Goal: Transaction & Acquisition: Purchase product/service

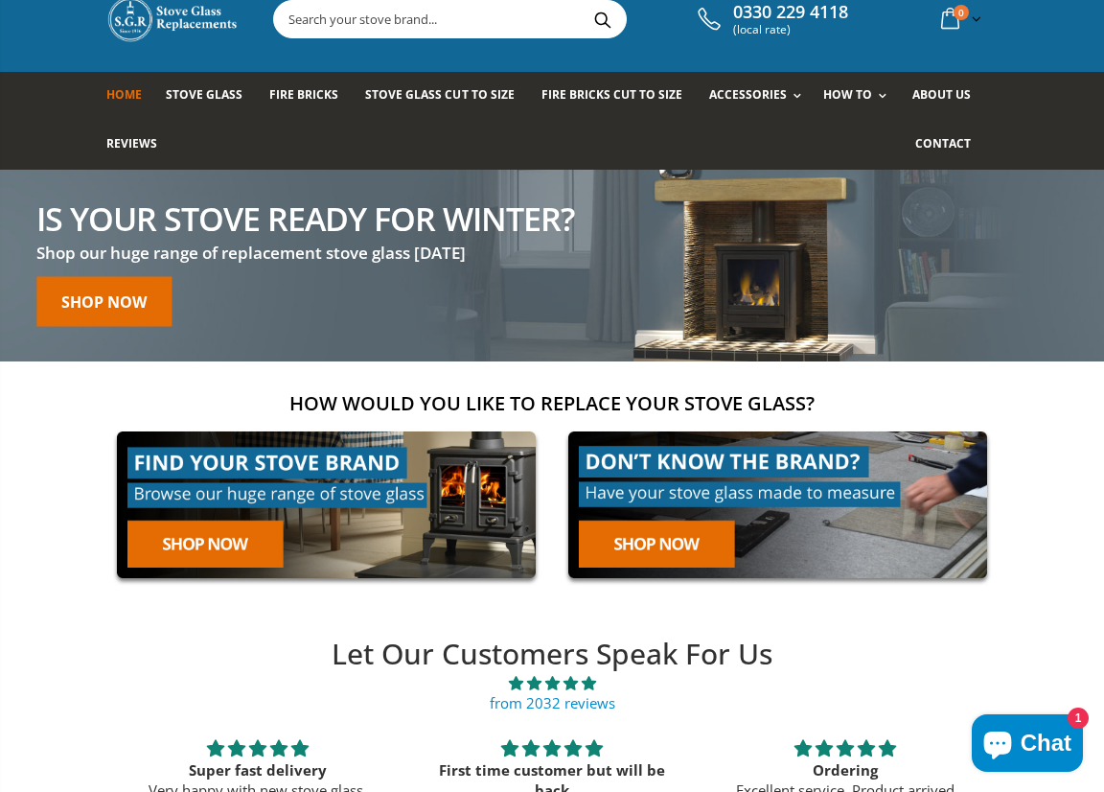
scroll to position [42, 0]
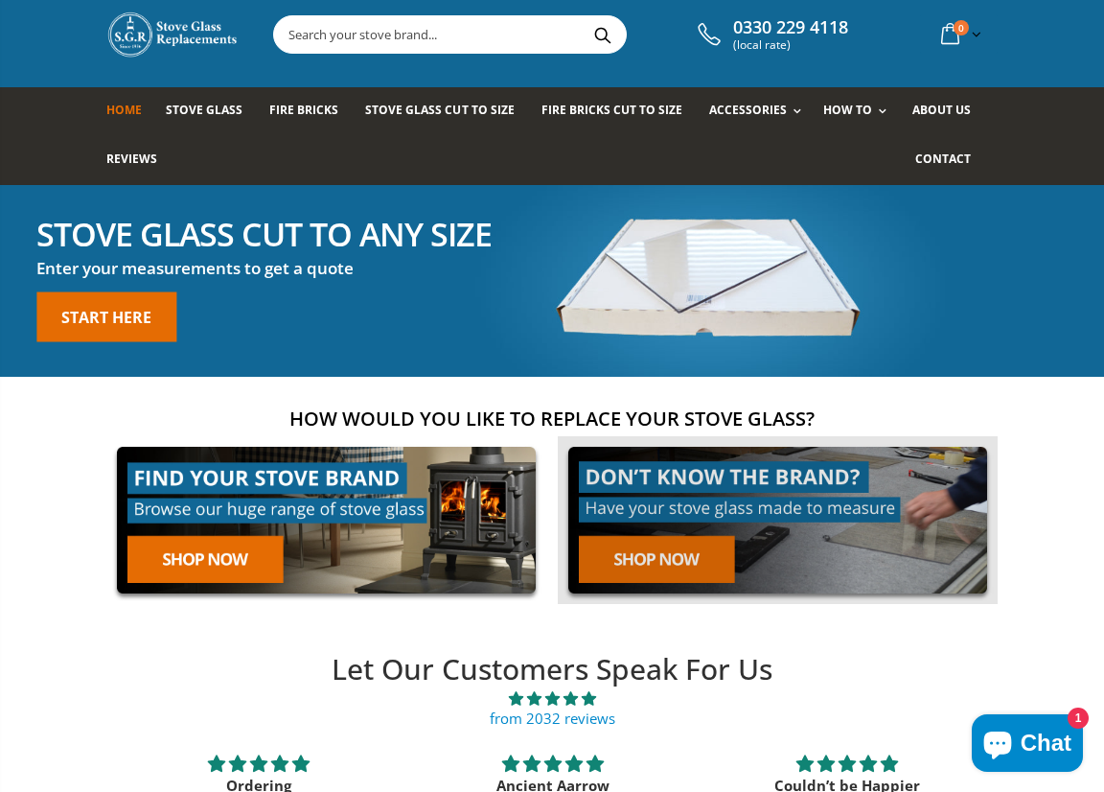
click at [650, 553] on link at bounding box center [778, 520] width 440 height 168
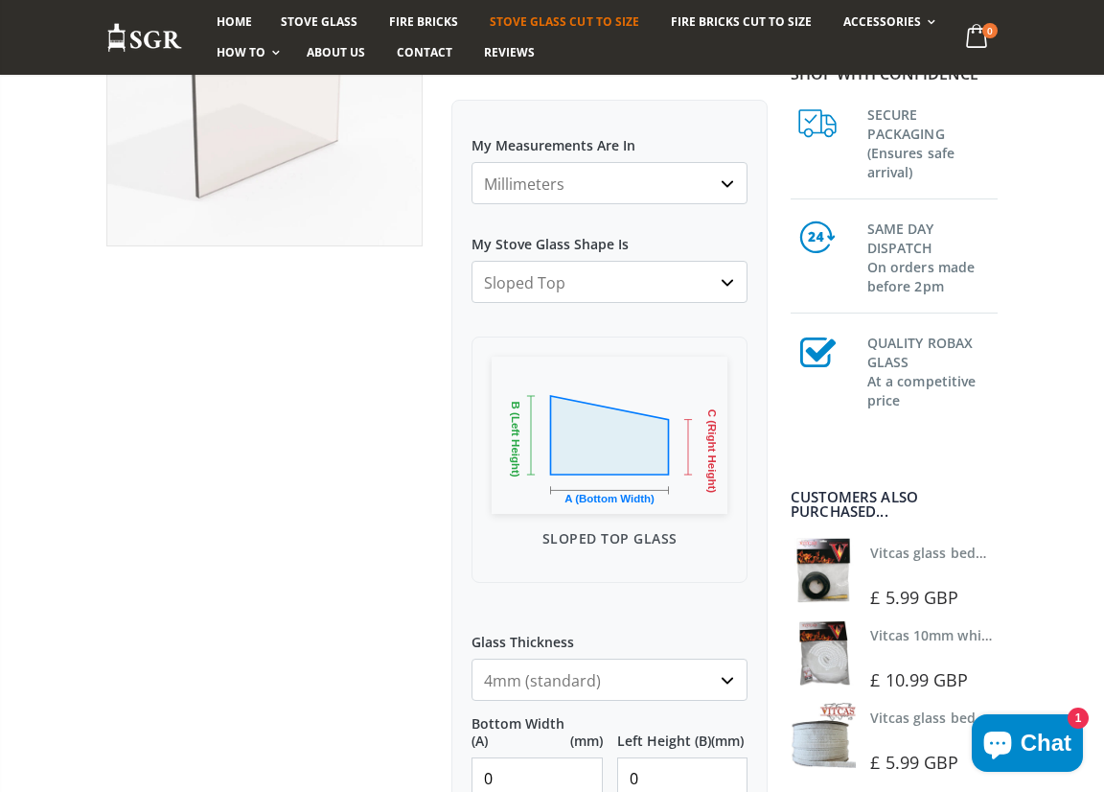
scroll to position [339, 0]
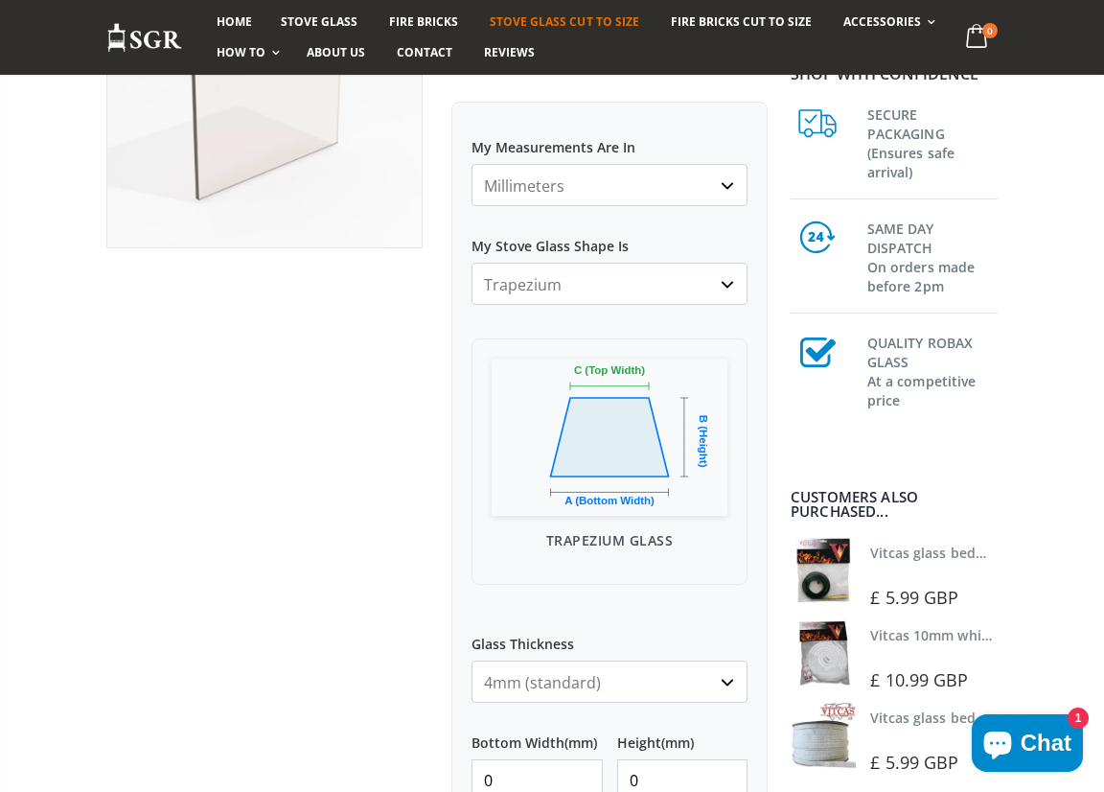
select select "single-corner-cut"
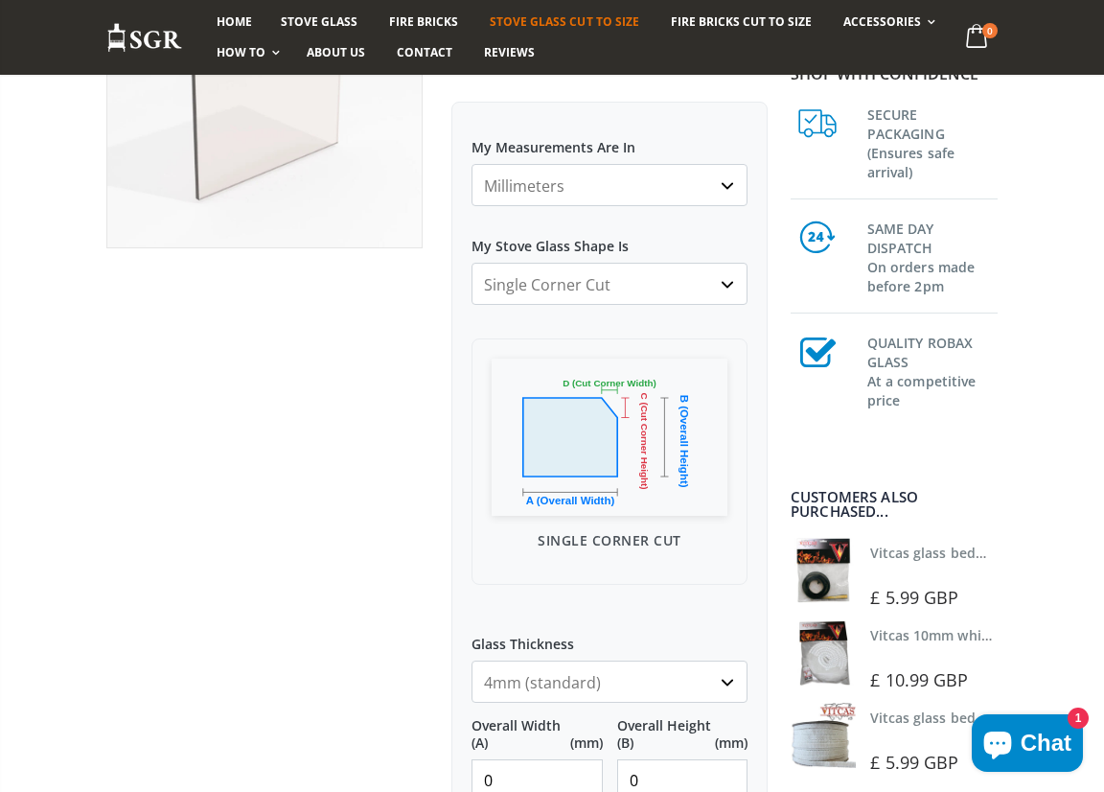
click at [659, 202] on select "Millimeters Centimeters Inches" at bounding box center [610, 185] width 276 height 42
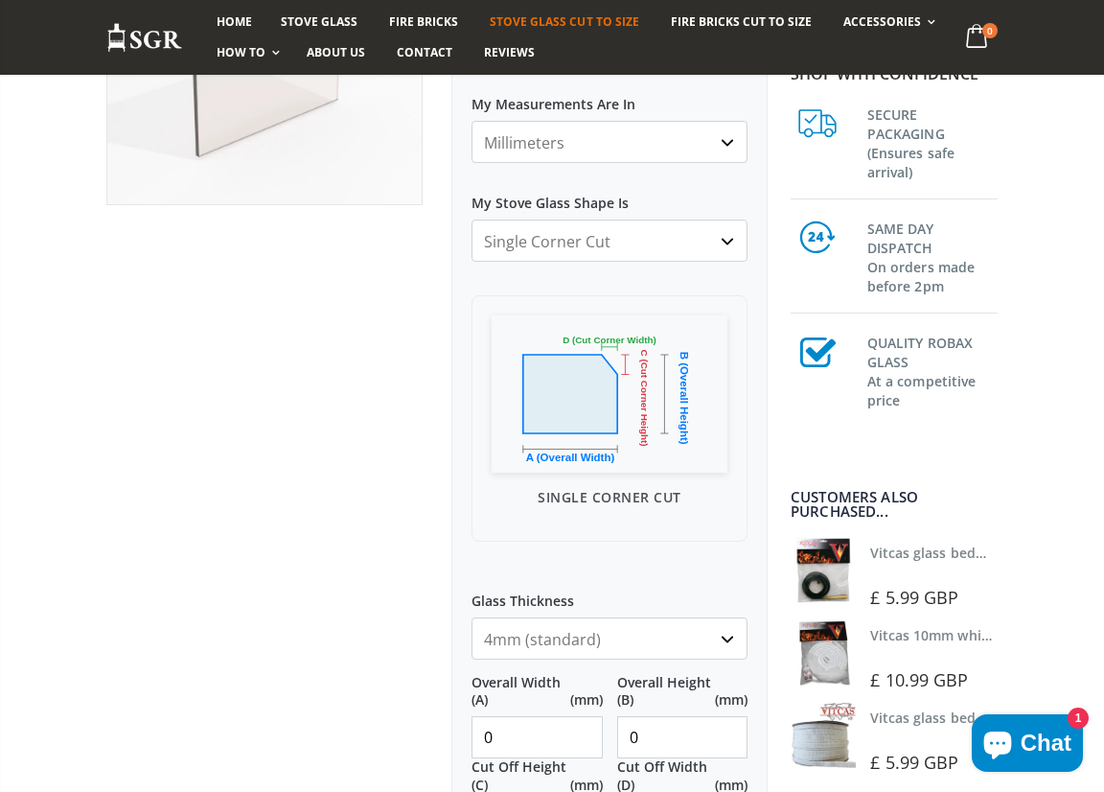
scroll to position [384, 0]
click at [540, 735] on input "0" at bounding box center [537, 735] width 131 height 42
type input "210"
click at [729, 741] on input "0" at bounding box center [682, 735] width 131 height 42
type input "1"
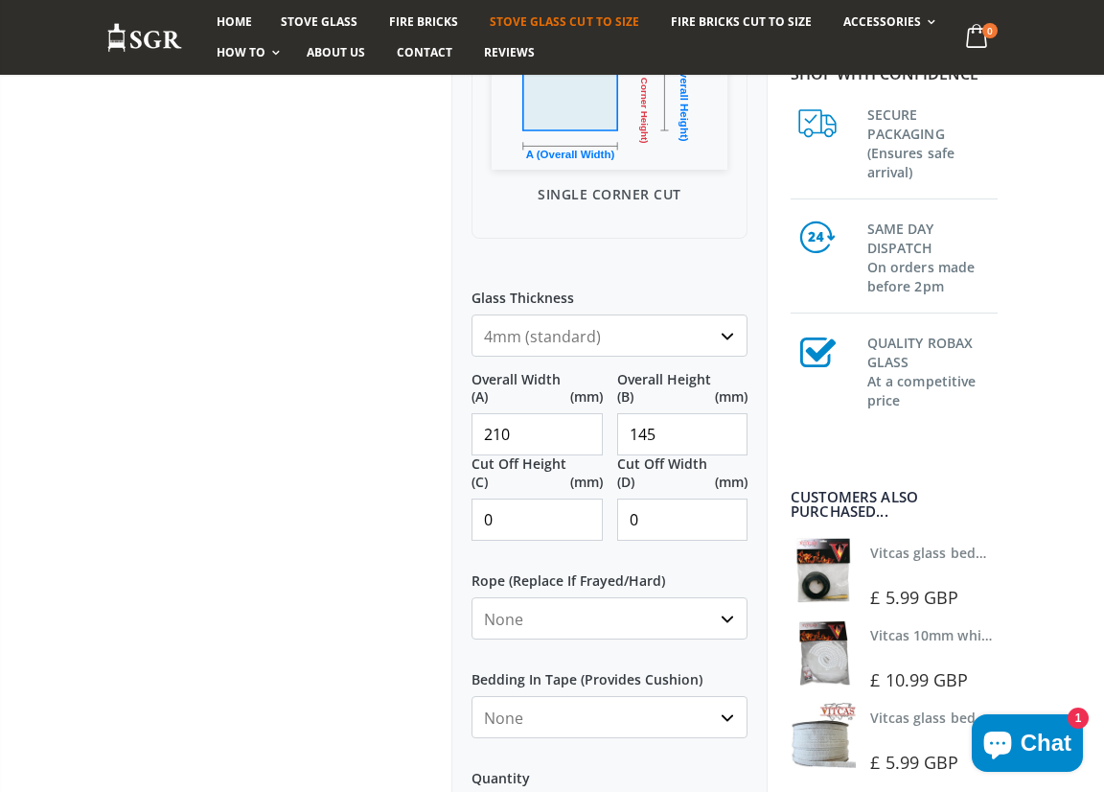
scroll to position [705, 0]
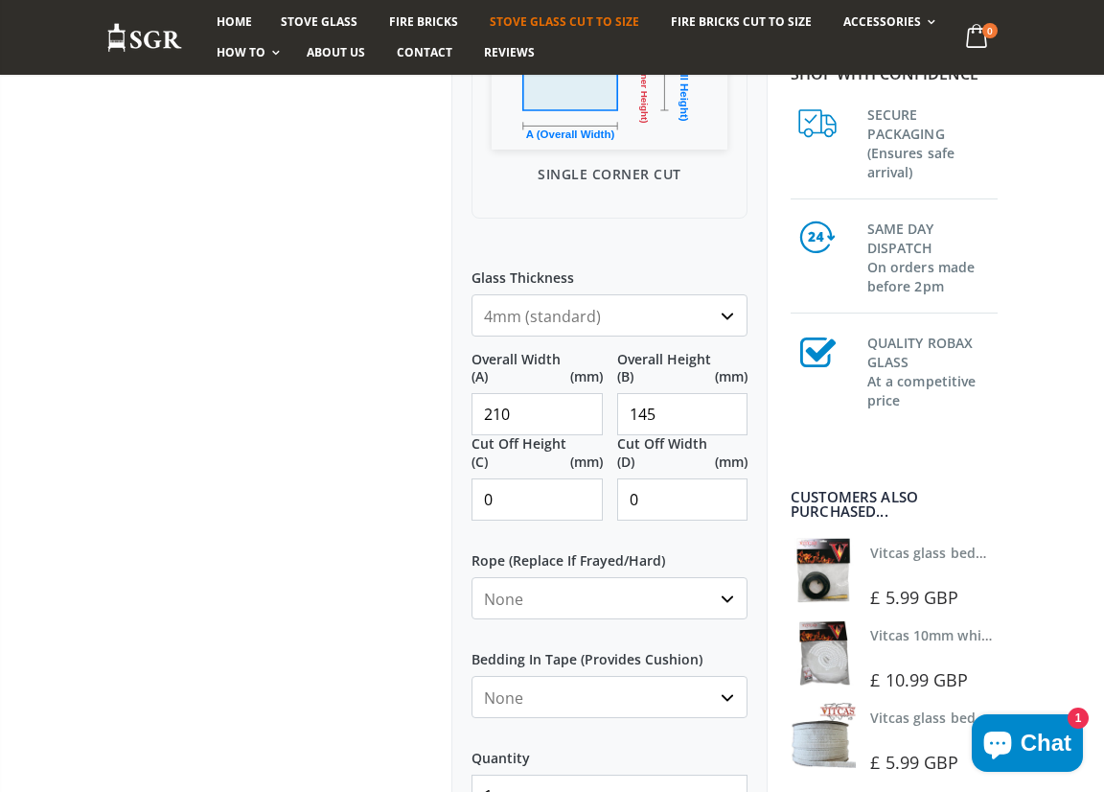
type input "145"
click at [658, 507] on input "0" at bounding box center [682, 499] width 131 height 42
type input "0"
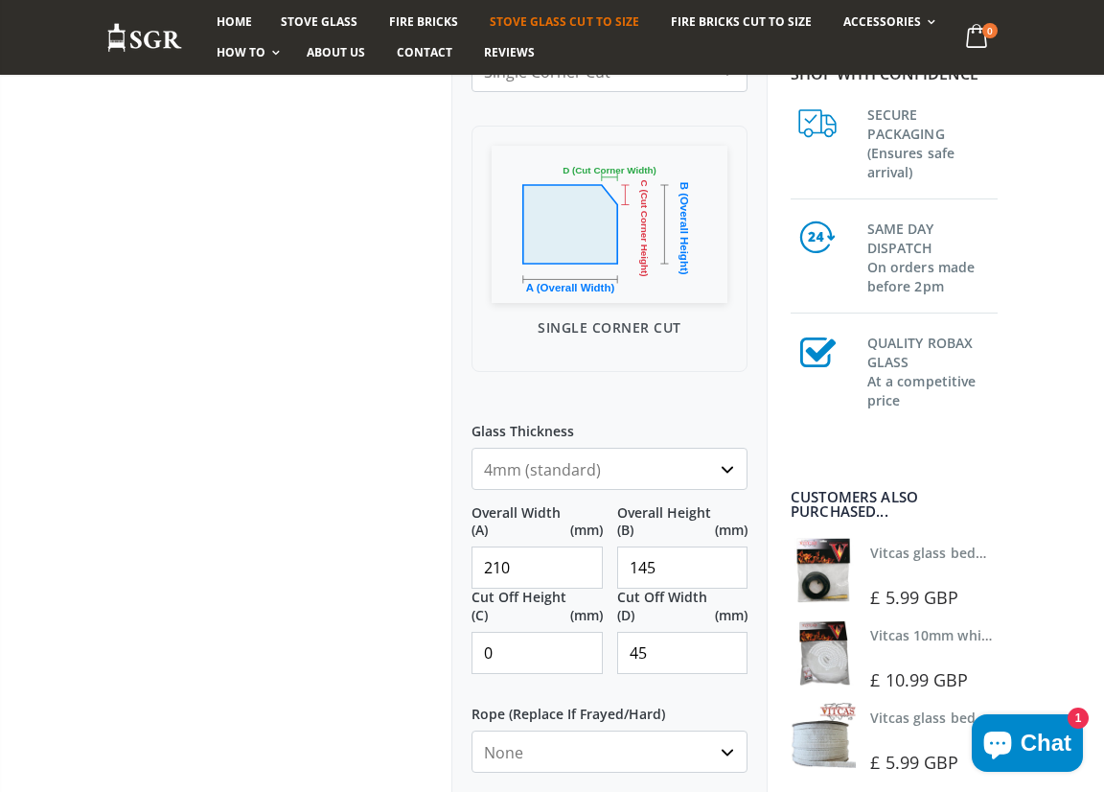
scroll to position [626, 0]
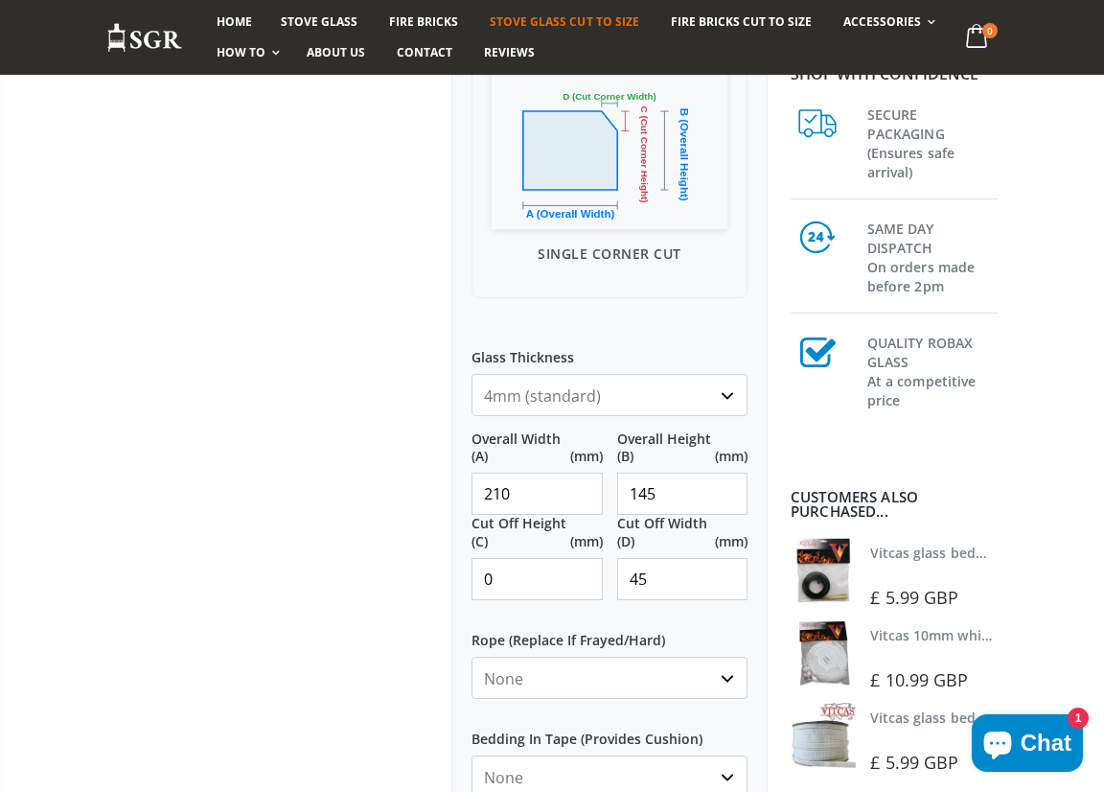
type input "45"
click at [497, 579] on input "0" at bounding box center [537, 579] width 131 height 42
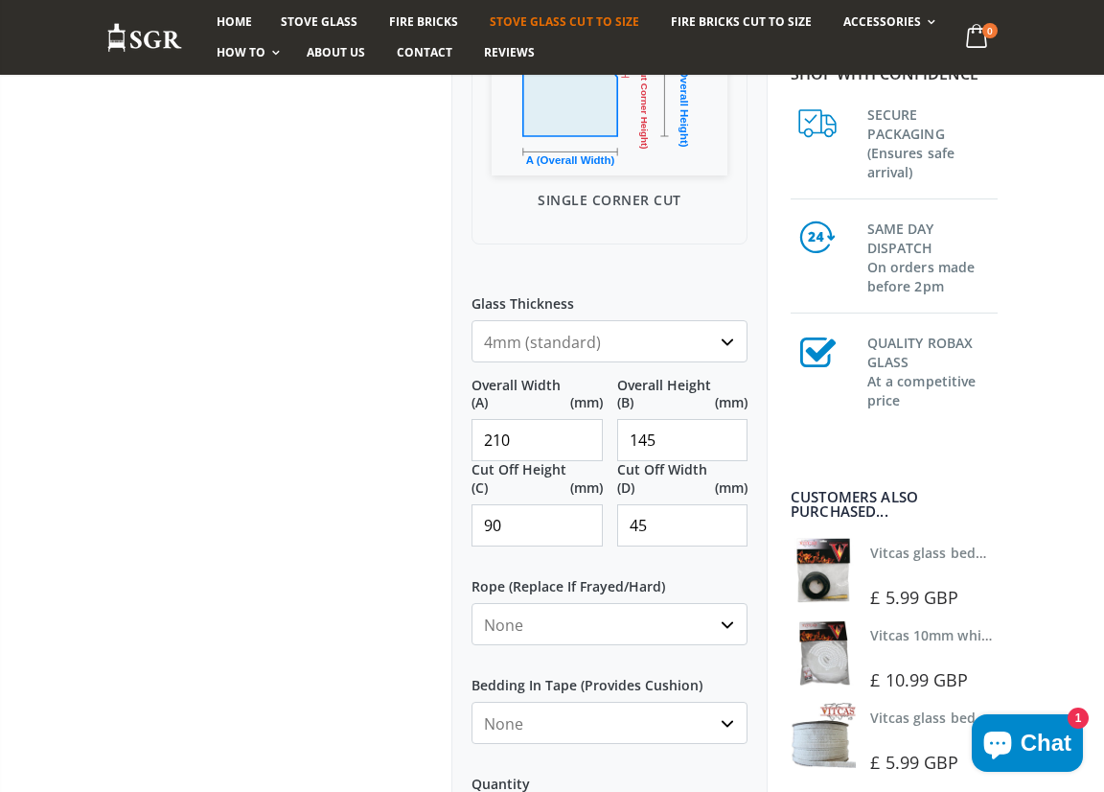
scroll to position [682, 0]
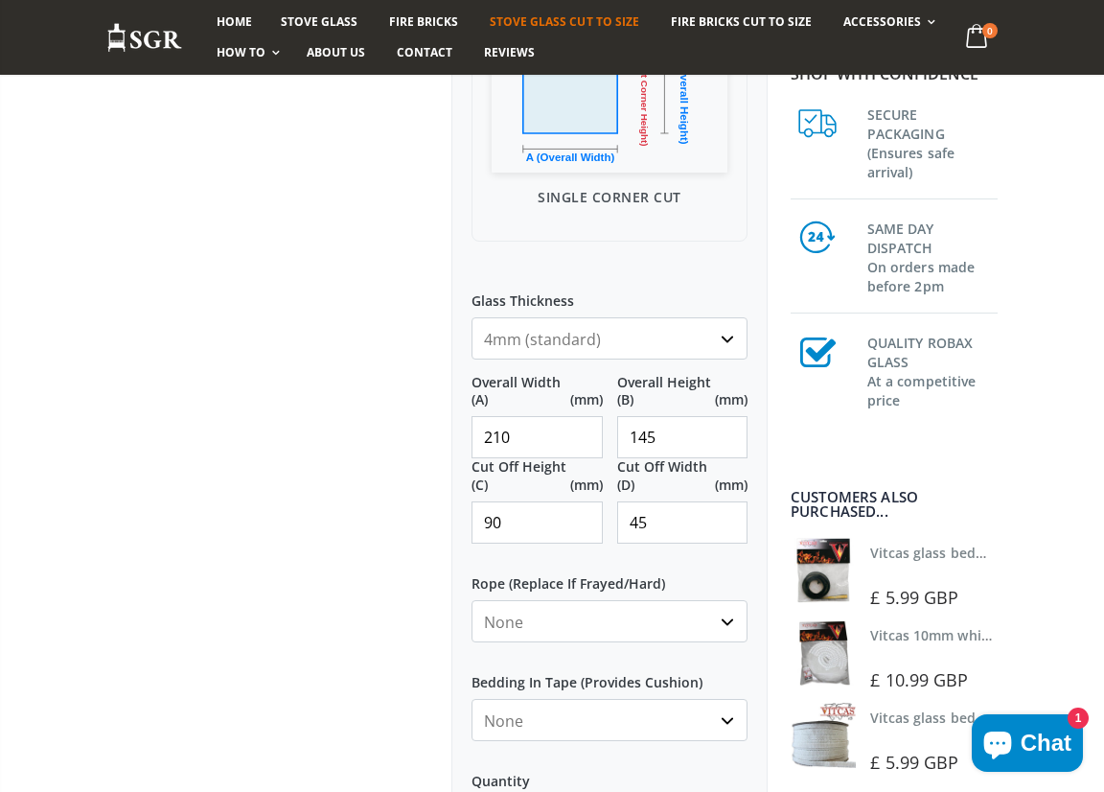
type input "90"
select select "10mm-white"
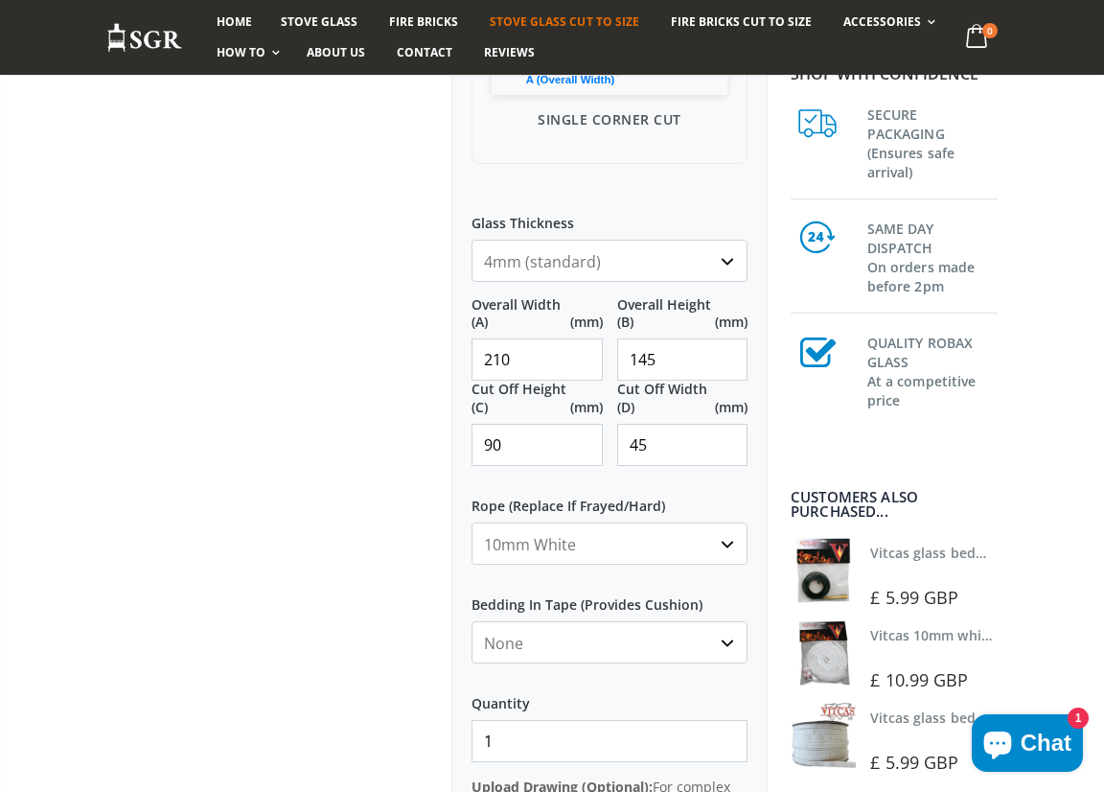
scroll to position [766, 0]
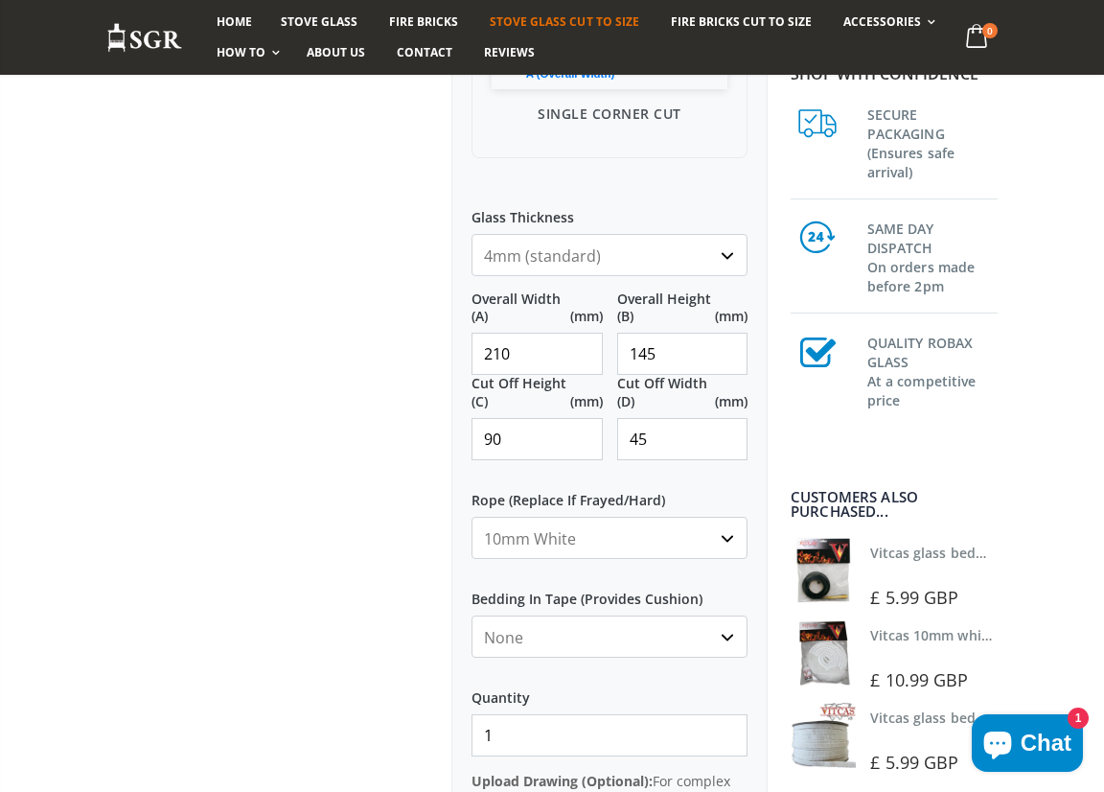
select select "white"
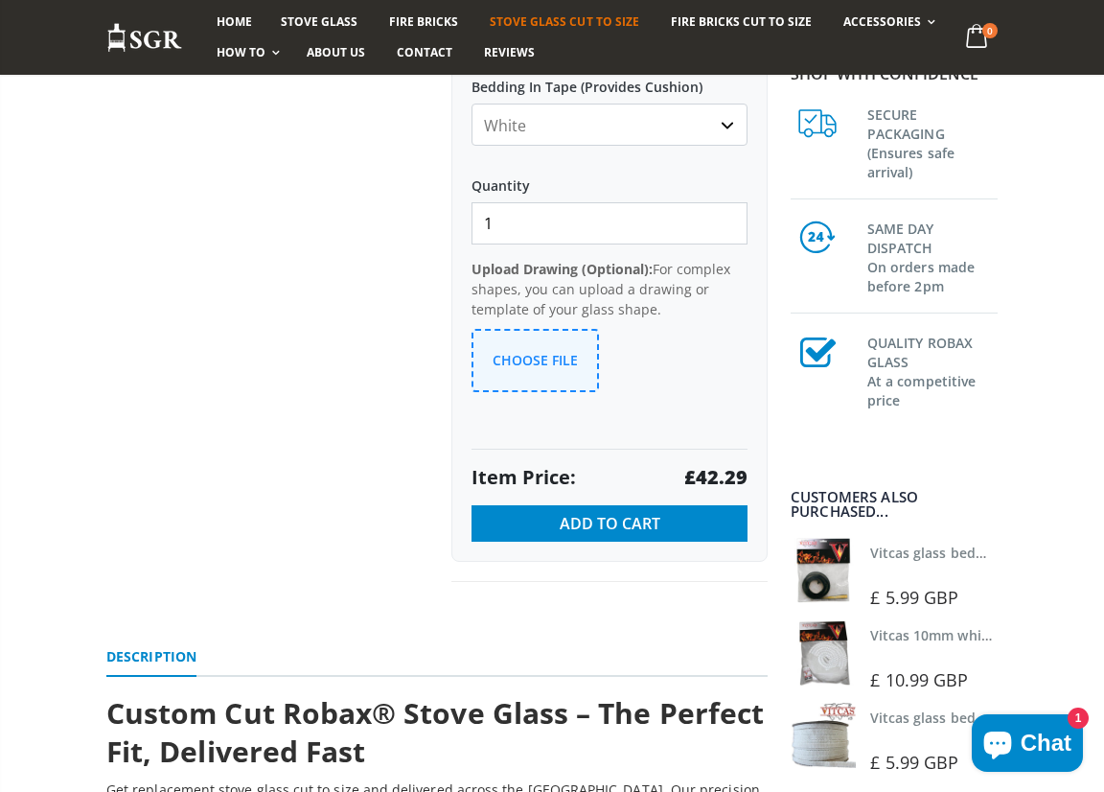
scroll to position [1322, 0]
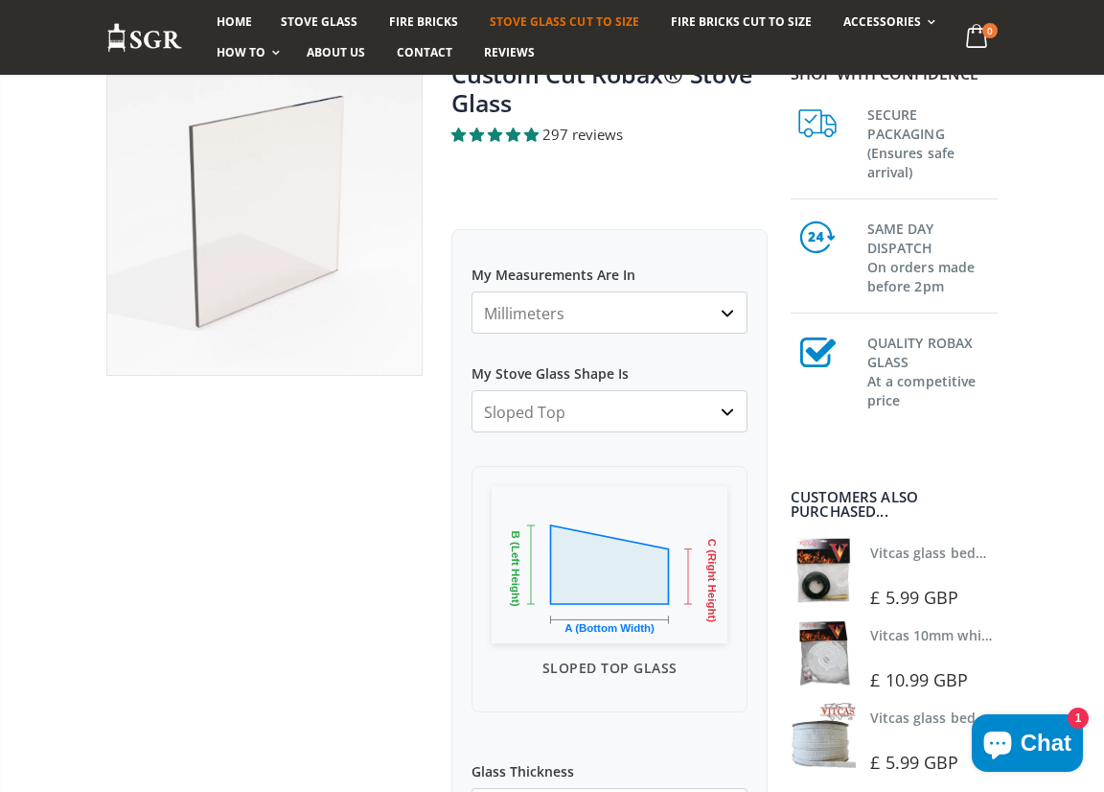
scroll to position [213, 0]
select select "single-corner-cut"
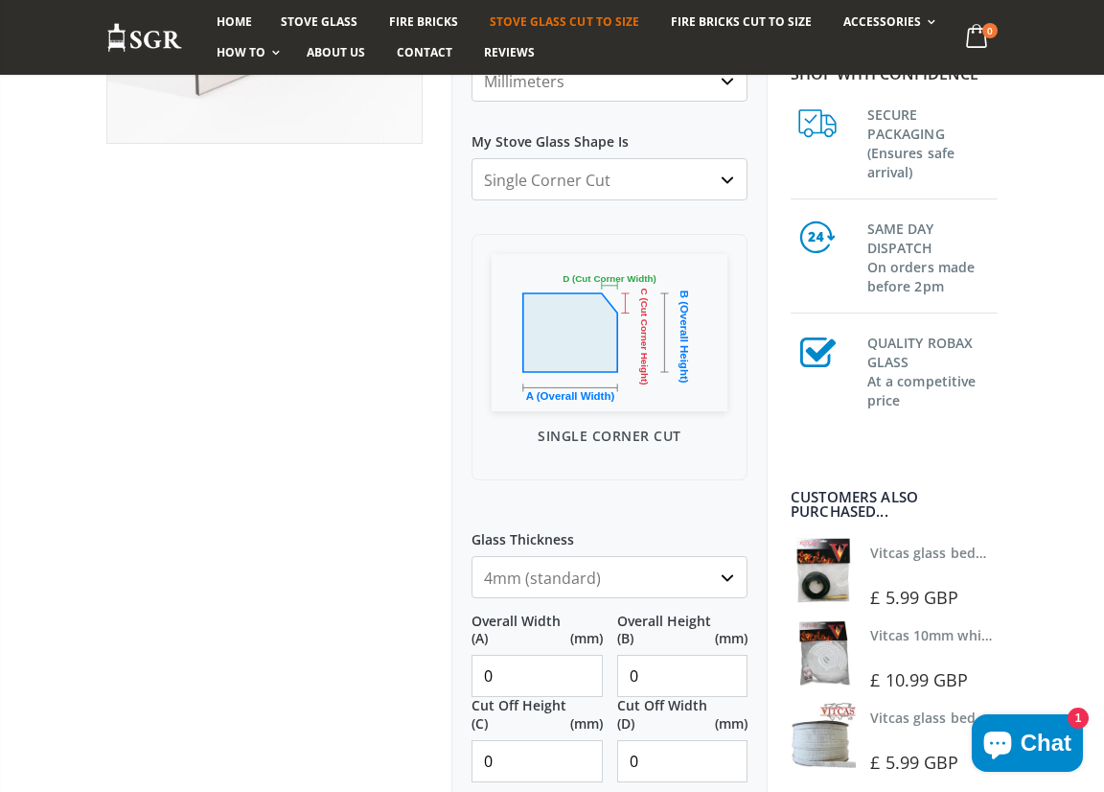
scroll to position [474, 0]
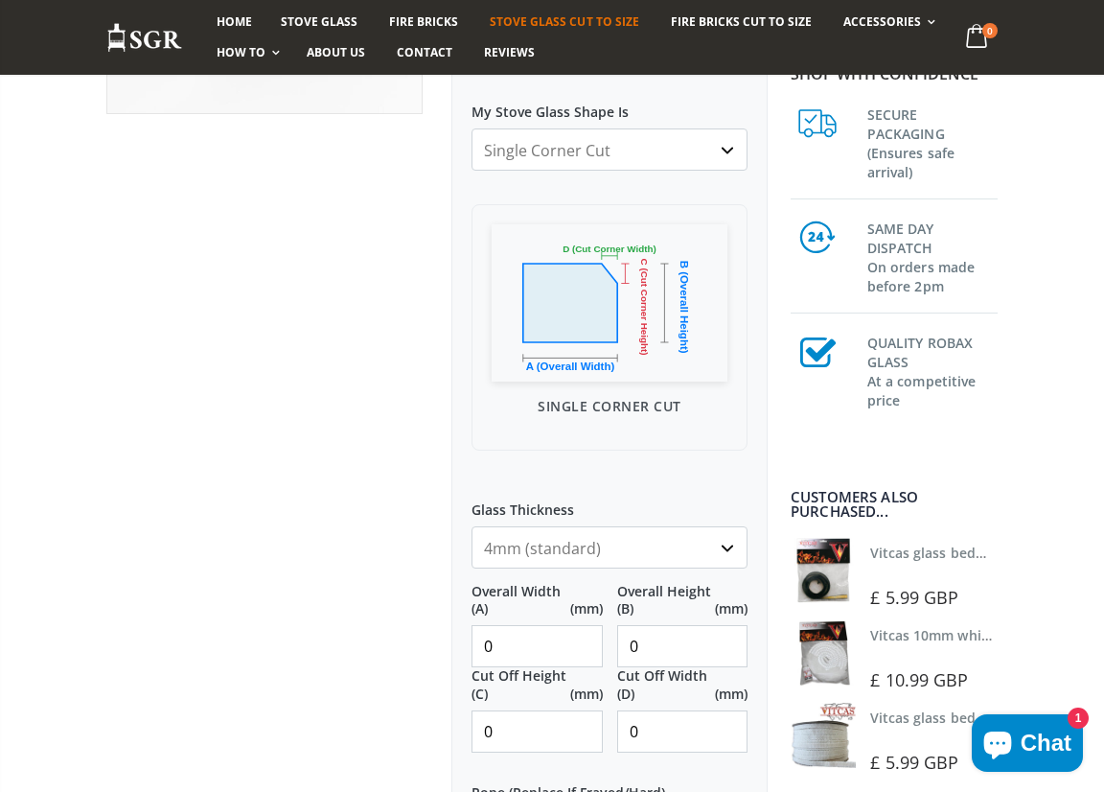
click at [497, 647] on input "0" at bounding box center [537, 646] width 131 height 42
type input "210"
click at [651, 648] on input "0" at bounding box center [682, 646] width 131 height 42
click at [722, 650] on input "0" at bounding box center [682, 646] width 131 height 42
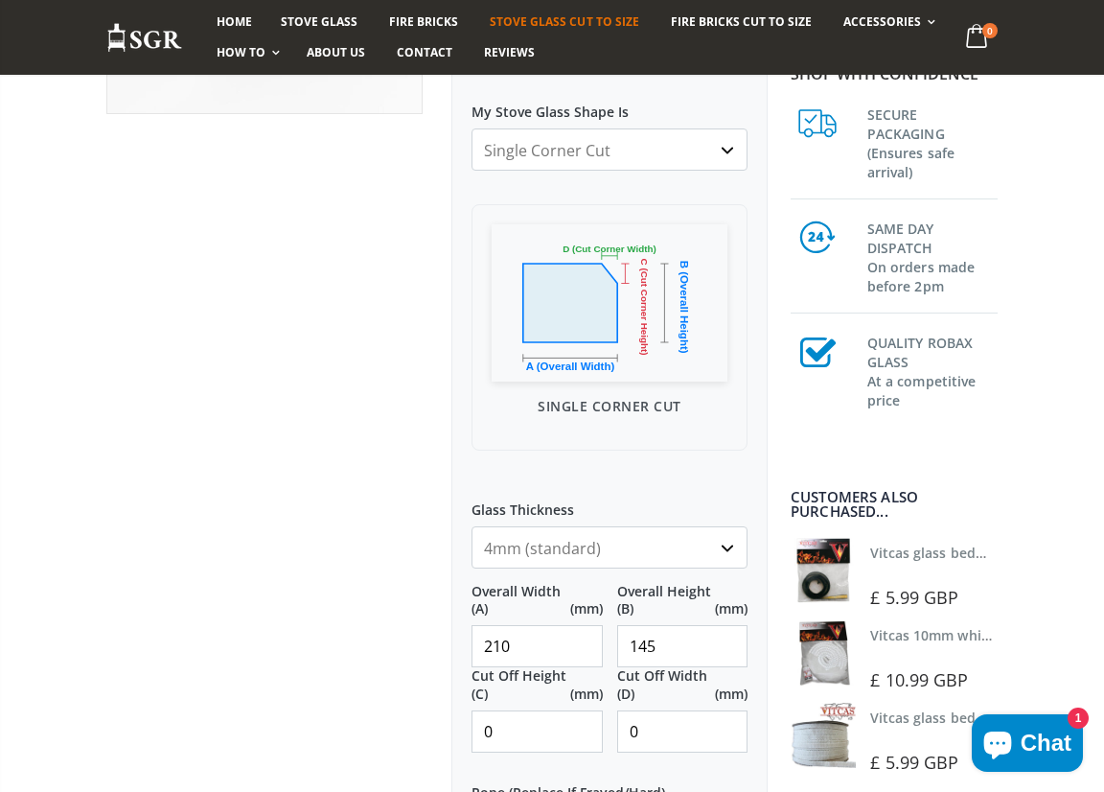
type input "145"
click at [491, 730] on input "0" at bounding box center [537, 731] width 131 height 42
type input "45"
click at [668, 730] on input "0" at bounding box center [682, 731] width 131 height 42
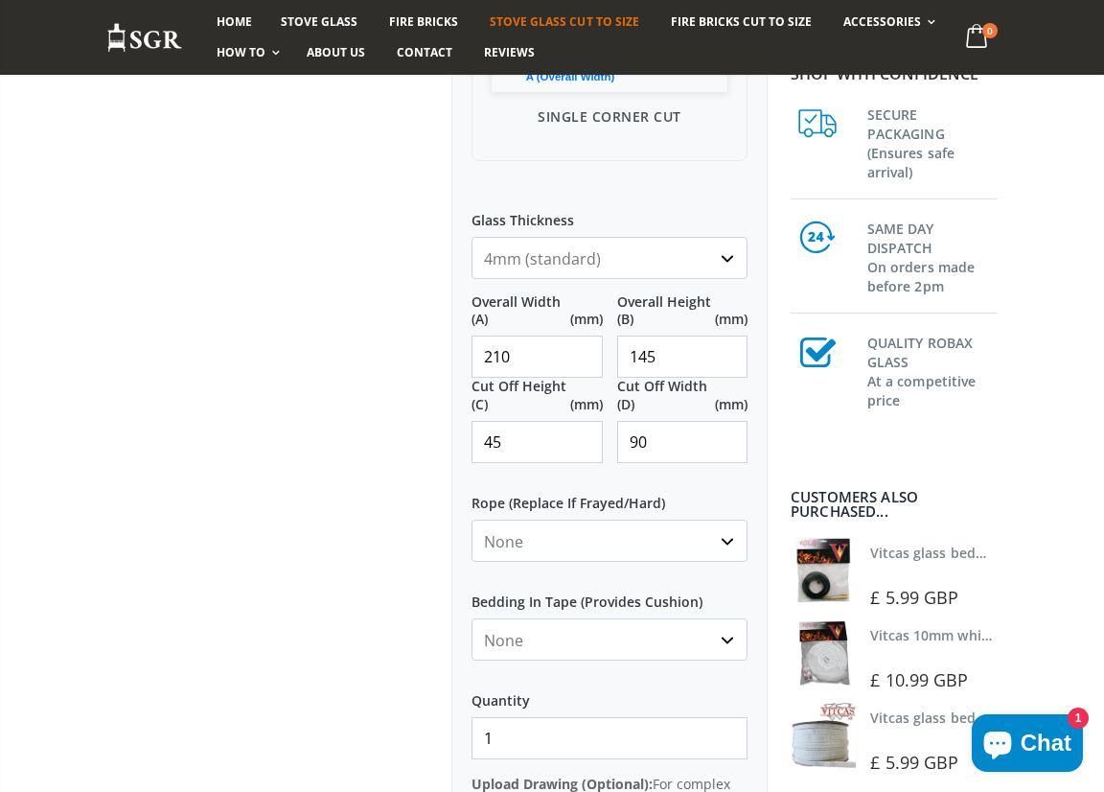
scroll to position [866, 0]
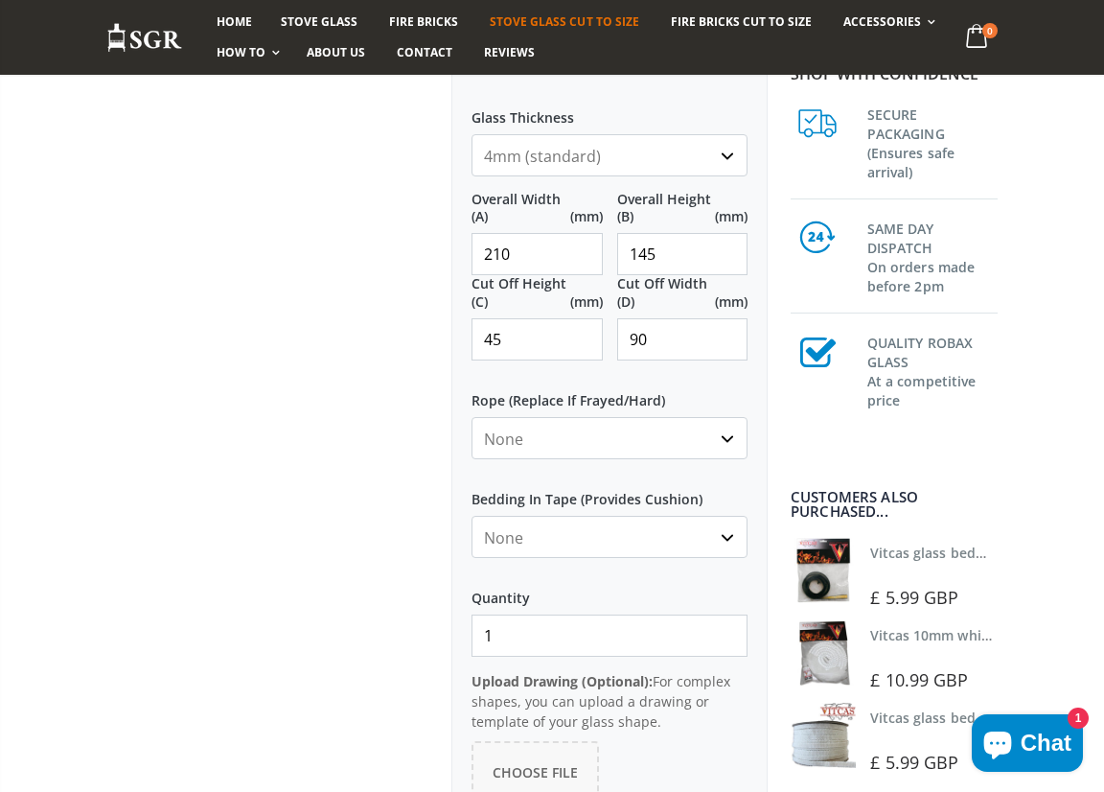
type input "90"
click at [728, 640] on input "1" at bounding box center [610, 635] width 276 height 42
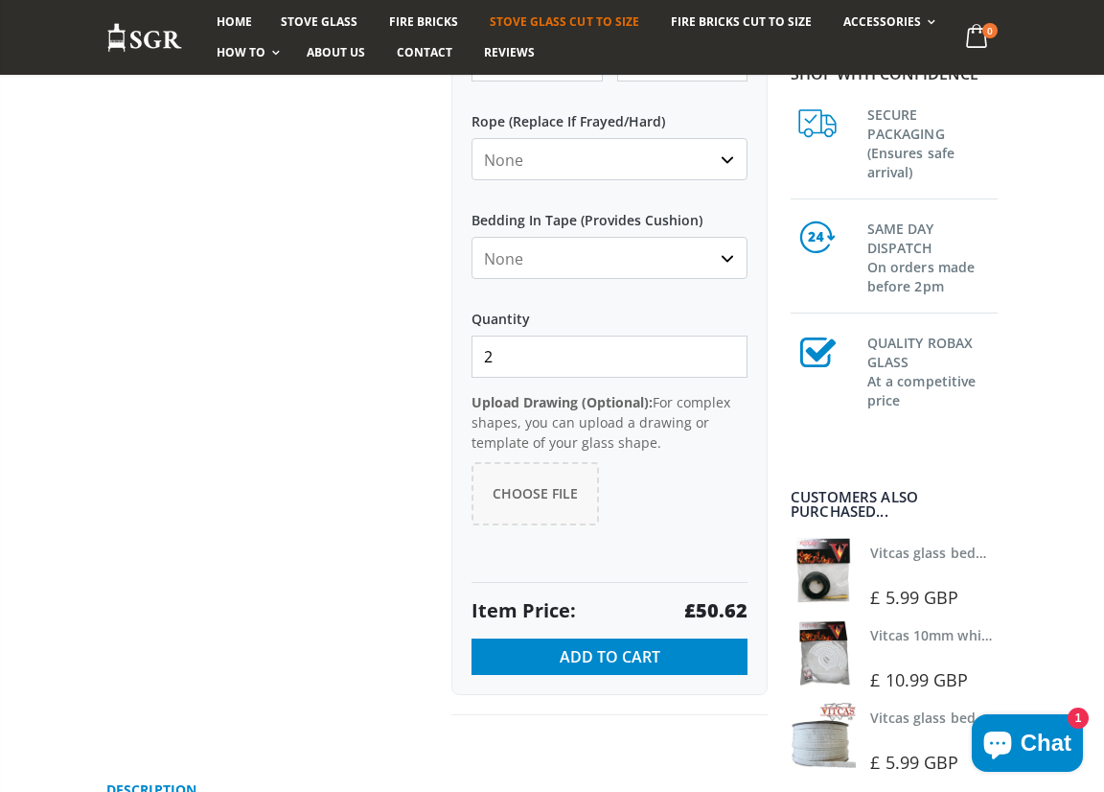
scroll to position [1094, 0]
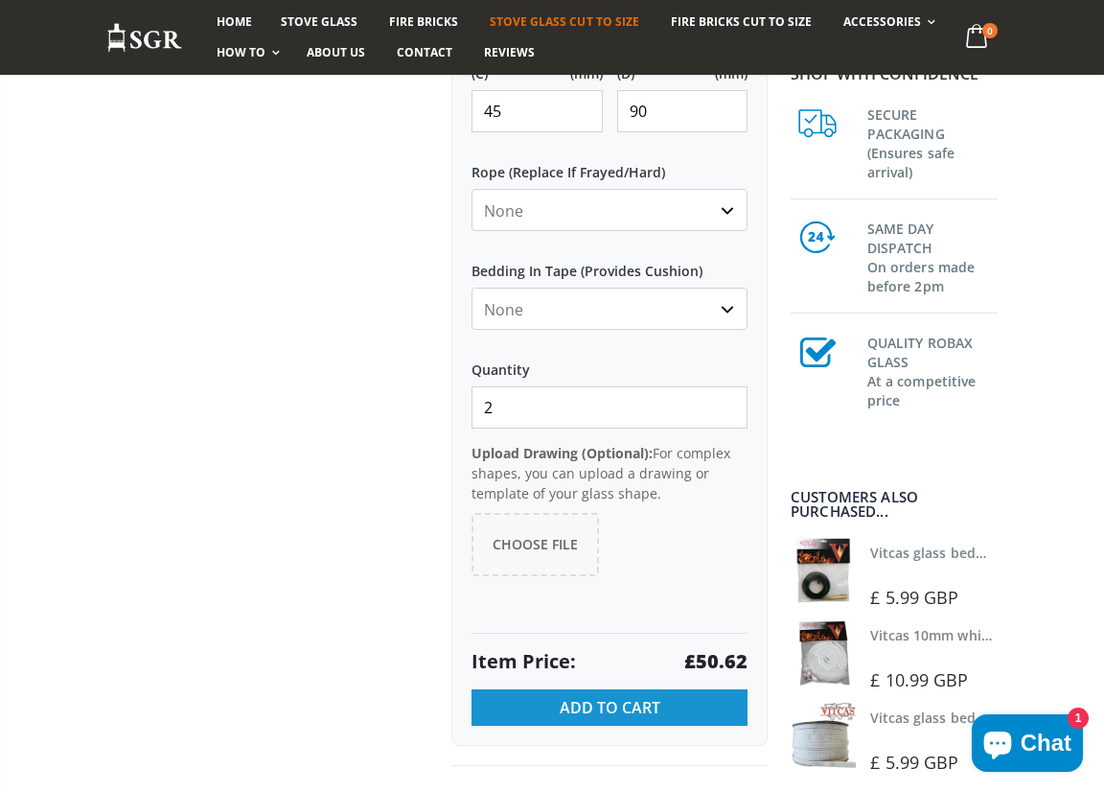
type input "2"
click at [622, 703] on span "Add to Cart" at bounding box center [610, 707] width 101 height 21
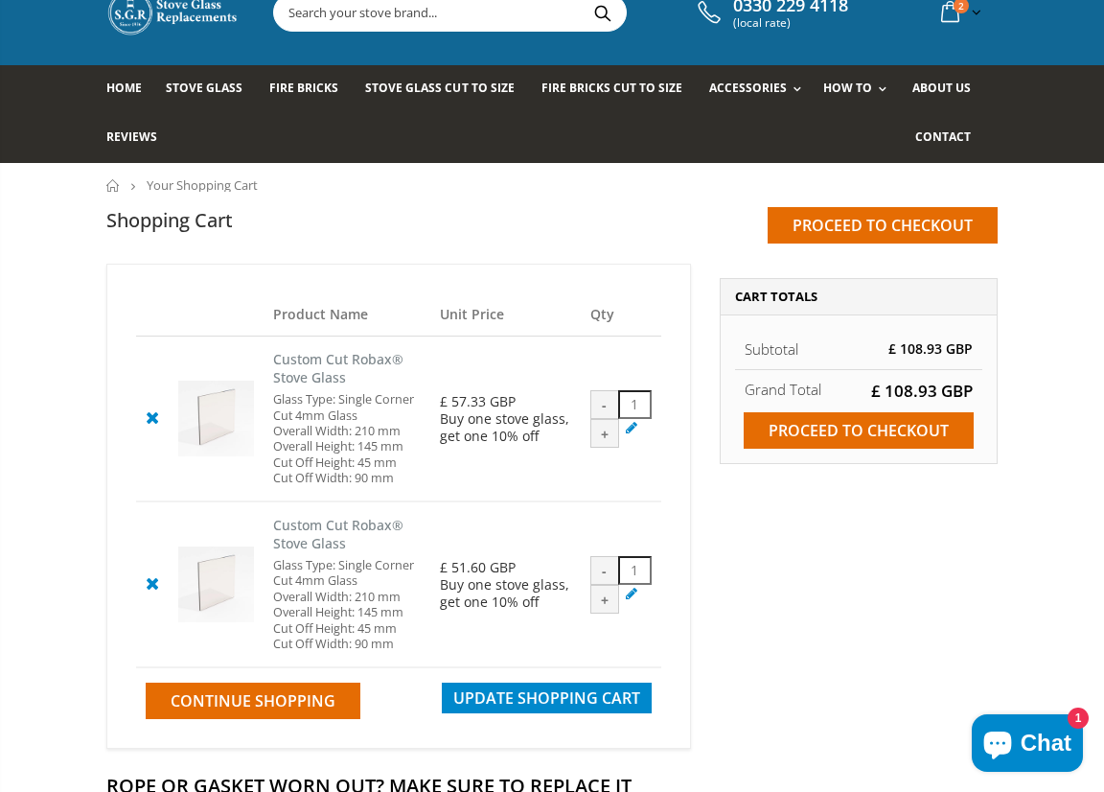
scroll to position [66, 0]
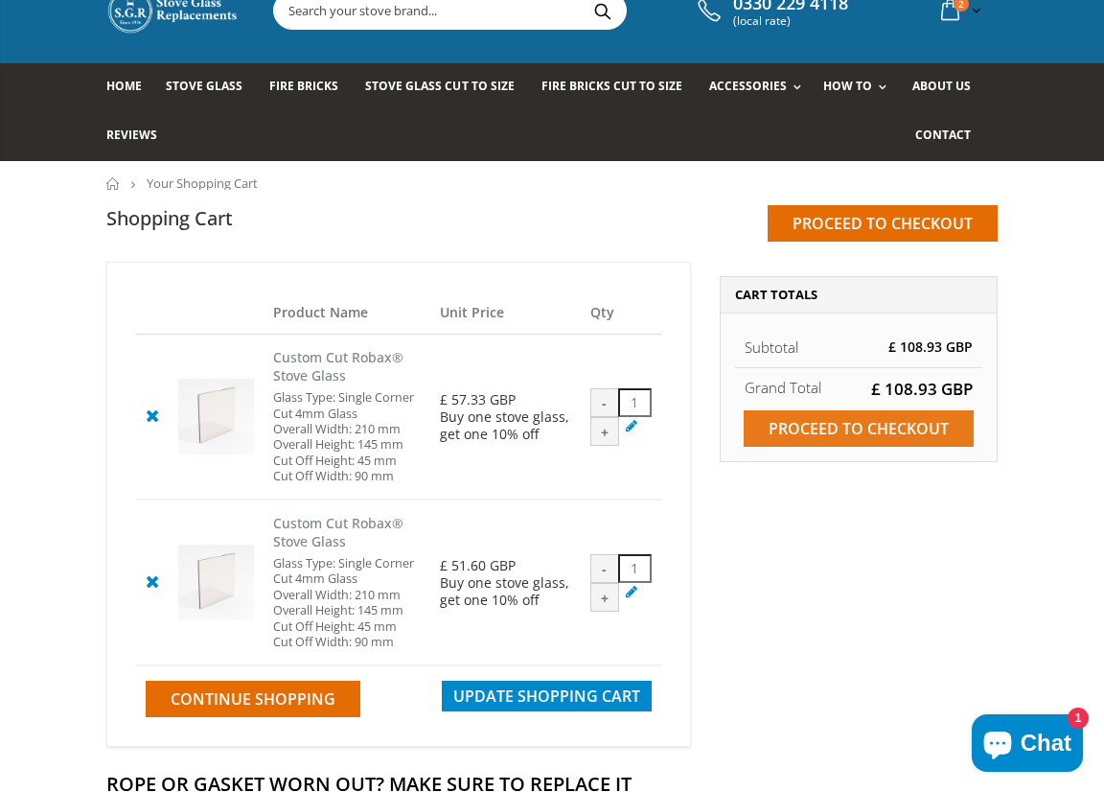
click at [852, 425] on input "Proceed to checkout" at bounding box center [859, 428] width 230 height 36
